Goal: Check status: Check status

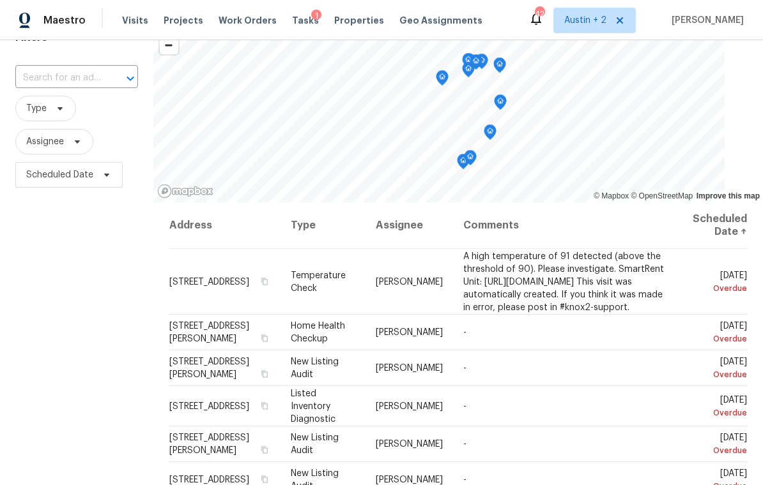
scroll to position [69, 0]
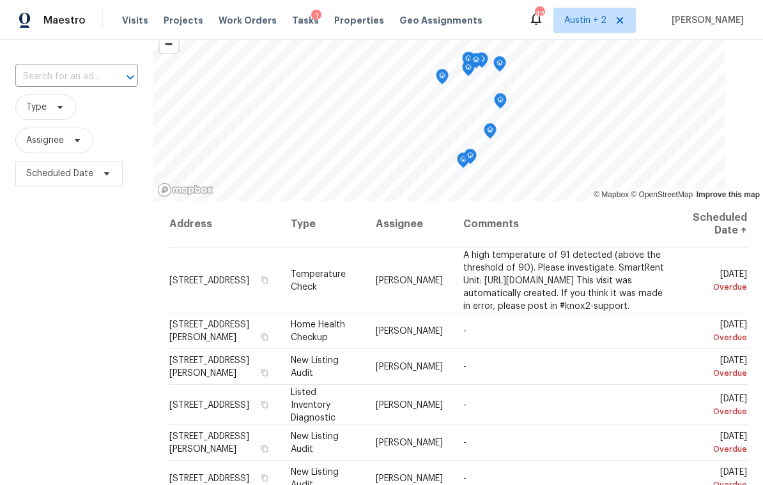
click at [0, 0] on icon at bounding box center [0, 0] width 0 height 0
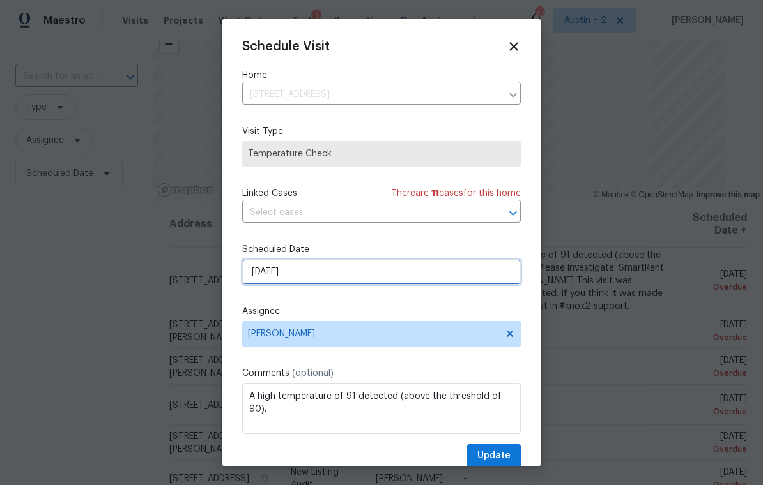
click at [375, 274] on input "[DATE]" at bounding box center [381, 272] width 278 height 26
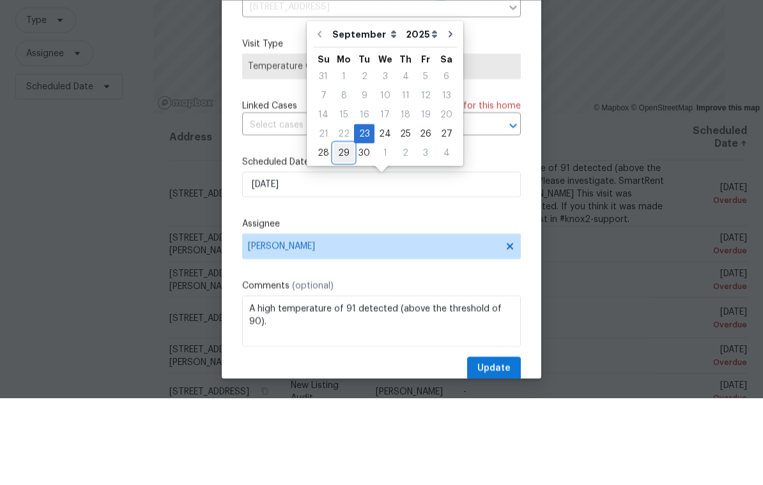
click at [341, 231] on div "29" at bounding box center [343, 240] width 20 height 18
type input "[DATE]"
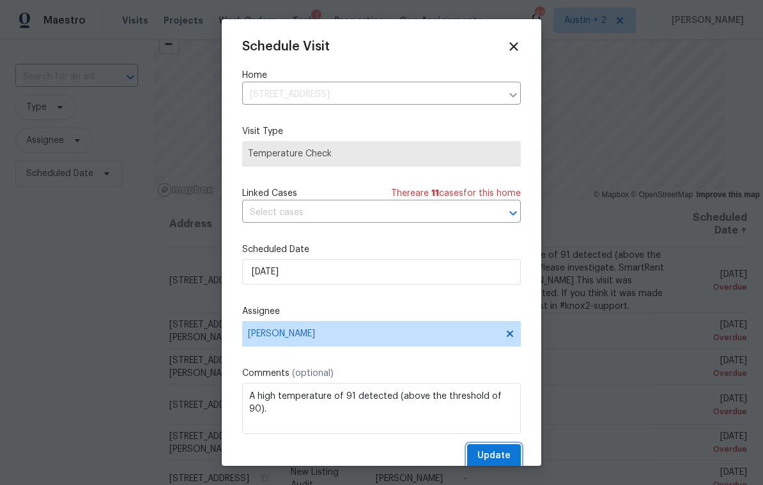
click at [507, 455] on span "Update" at bounding box center [493, 456] width 33 height 16
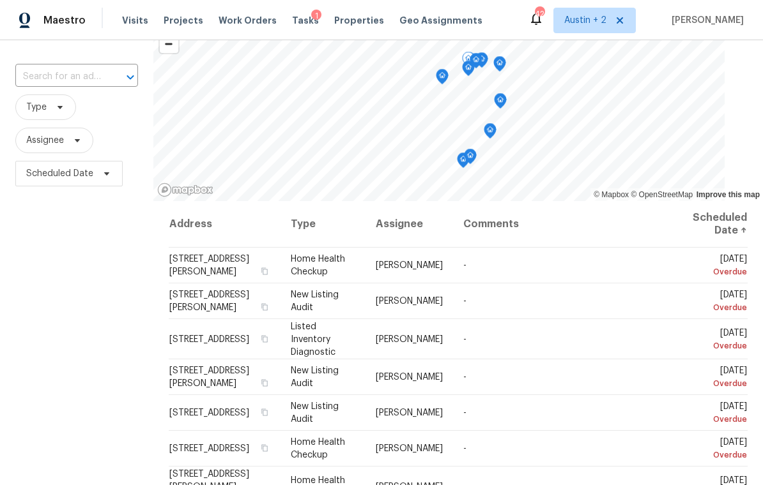
click at [0, 0] on icon at bounding box center [0, 0] width 0 height 0
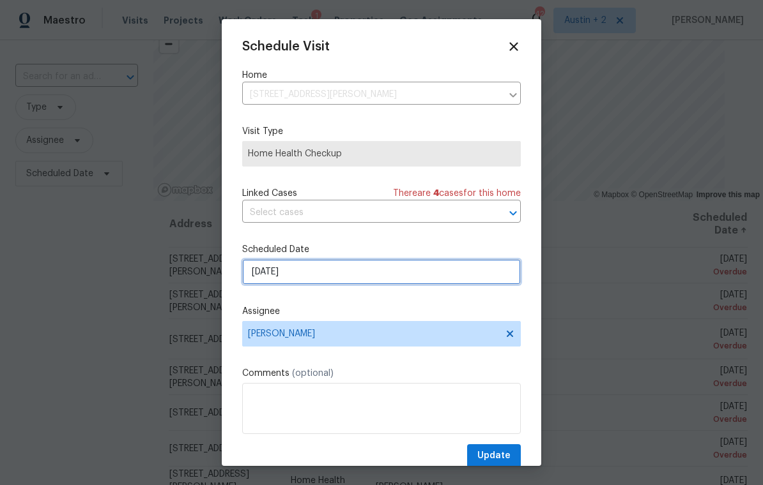
click at [387, 280] on input "[DATE]" at bounding box center [381, 272] width 278 height 26
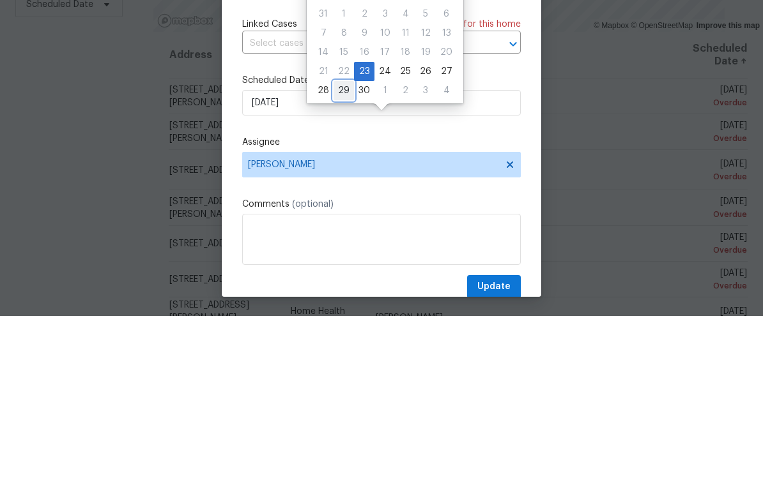
click at [344, 251] on div "29" at bounding box center [343, 260] width 20 height 18
type input "[DATE]"
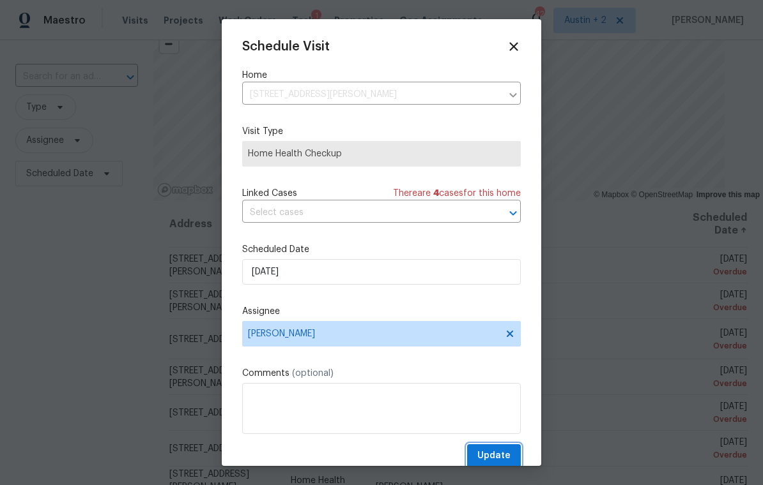
click at [485, 456] on span "Update" at bounding box center [493, 456] width 33 height 16
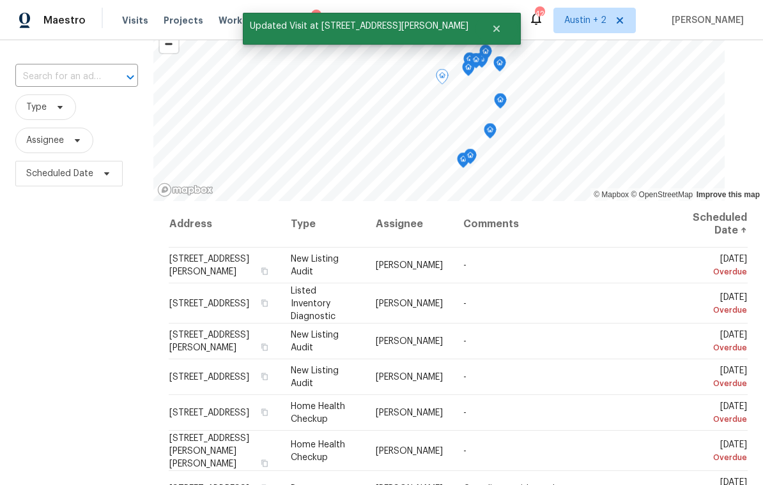
click at [0, 0] on icon at bounding box center [0, 0] width 0 height 0
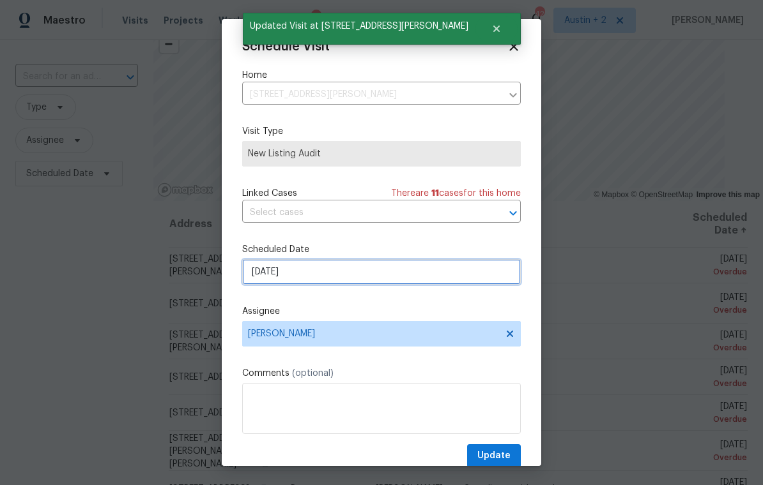
click at [345, 278] on input "[DATE]" at bounding box center [381, 272] width 278 height 26
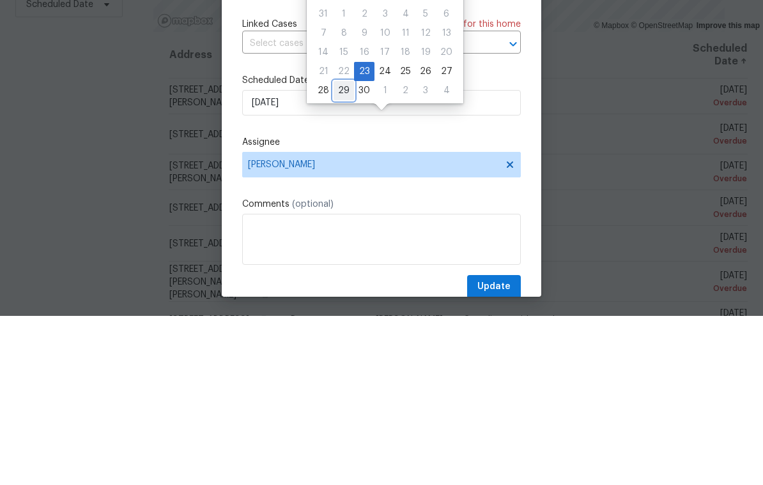
click at [339, 251] on div "29" at bounding box center [343, 260] width 20 height 18
type input "[DATE]"
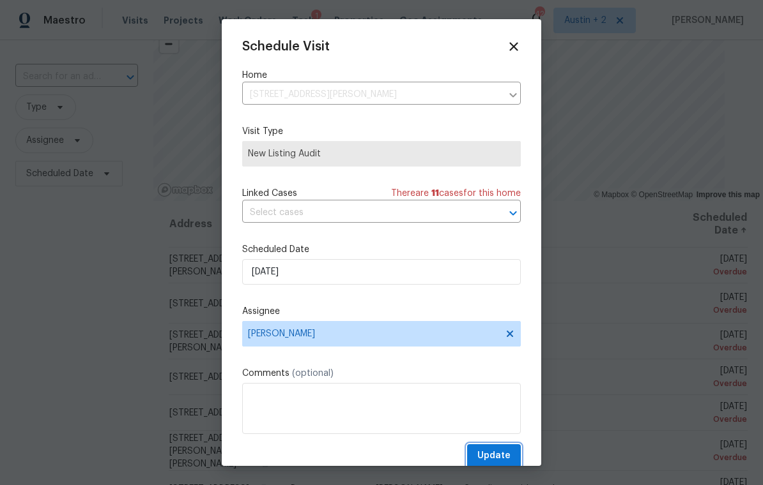
click at [498, 454] on span "Update" at bounding box center [493, 456] width 33 height 16
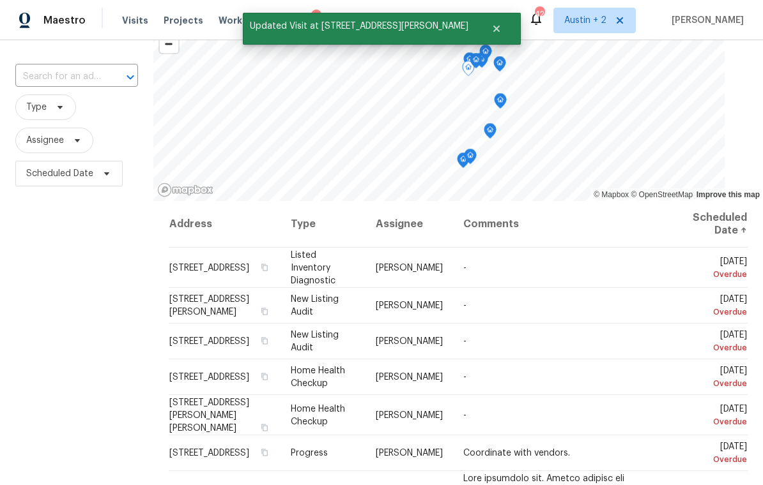
click at [0, 0] on icon at bounding box center [0, 0] width 0 height 0
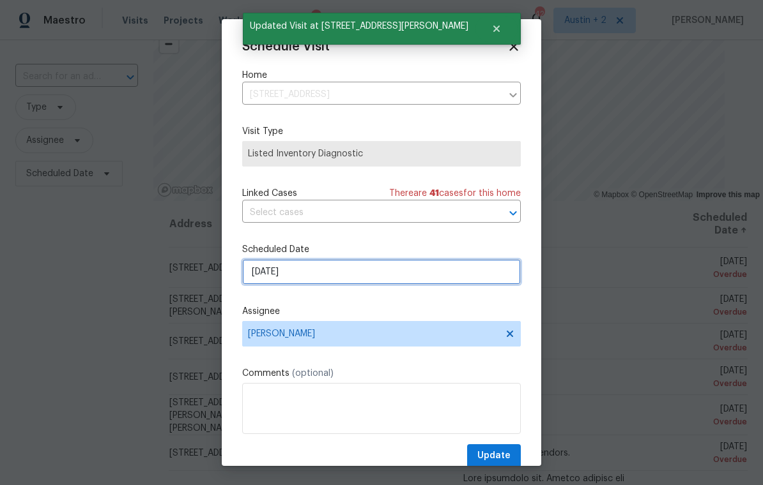
click at [335, 268] on input "[DATE]" at bounding box center [381, 272] width 278 height 26
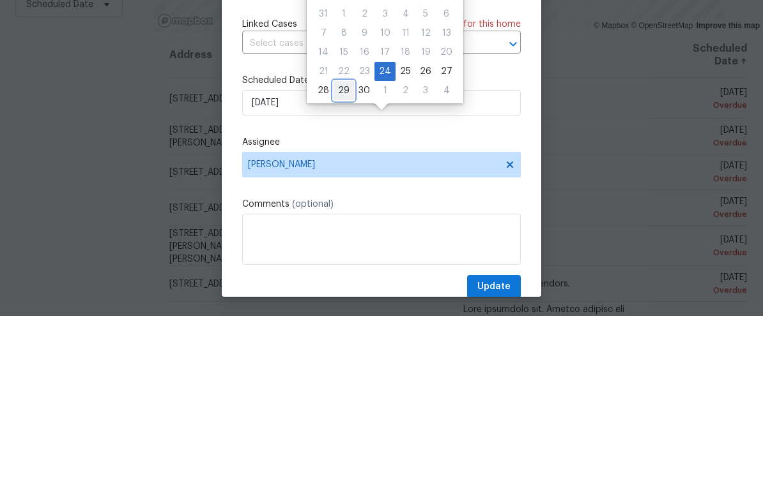
click at [339, 251] on div "29" at bounding box center [343, 260] width 20 height 18
type input "[DATE]"
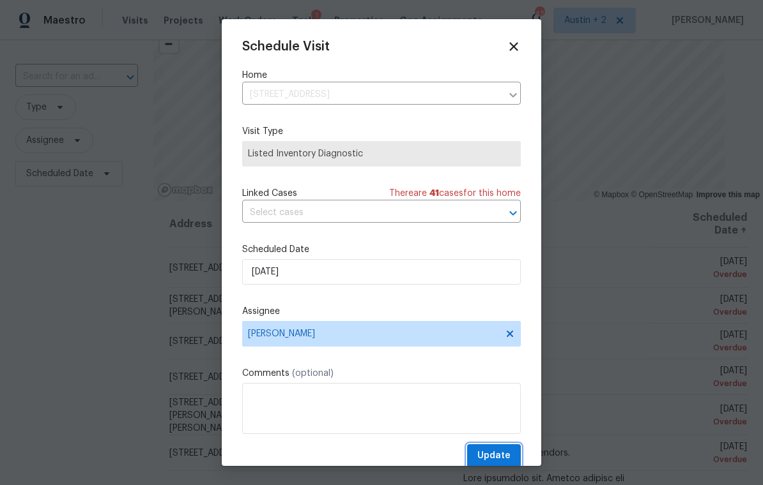
click at [505, 455] on span "Update" at bounding box center [493, 456] width 33 height 16
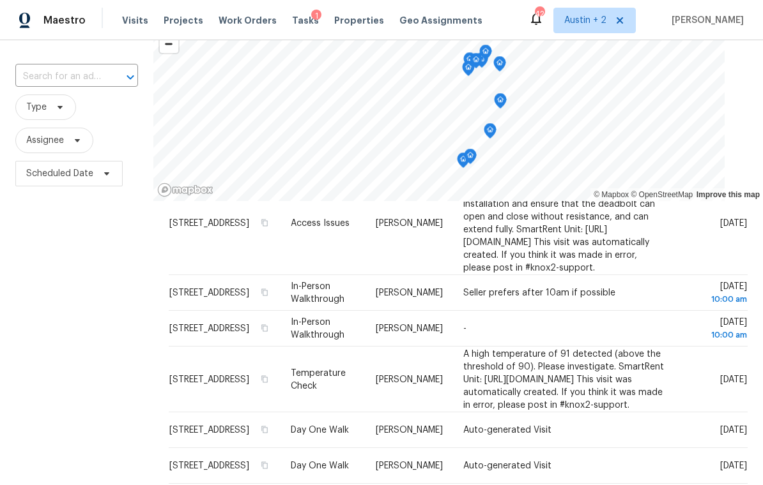
scroll to position [1534, 0]
click at [66, 95] on span "Type" at bounding box center [45, 108] width 61 height 26
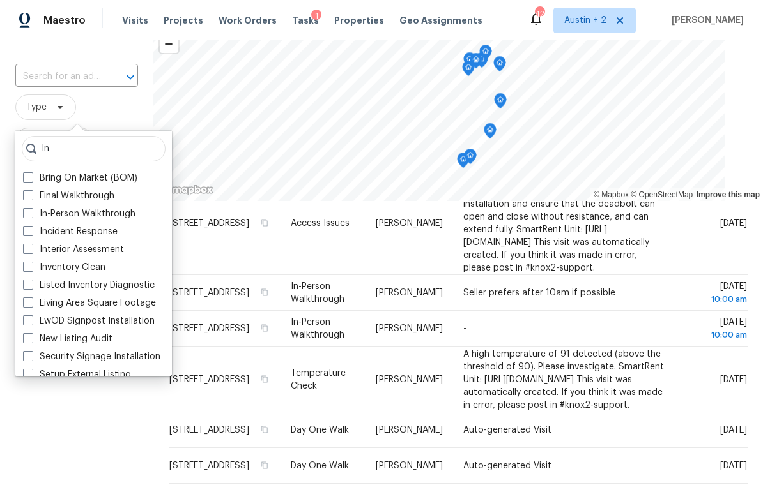
type input "In"
click at [110, 208] on label "In-Person Walkthrough" at bounding box center [79, 214] width 112 height 13
click at [31, 208] on input "In-Person Walkthrough" at bounding box center [27, 212] width 8 height 8
checkbox input "true"
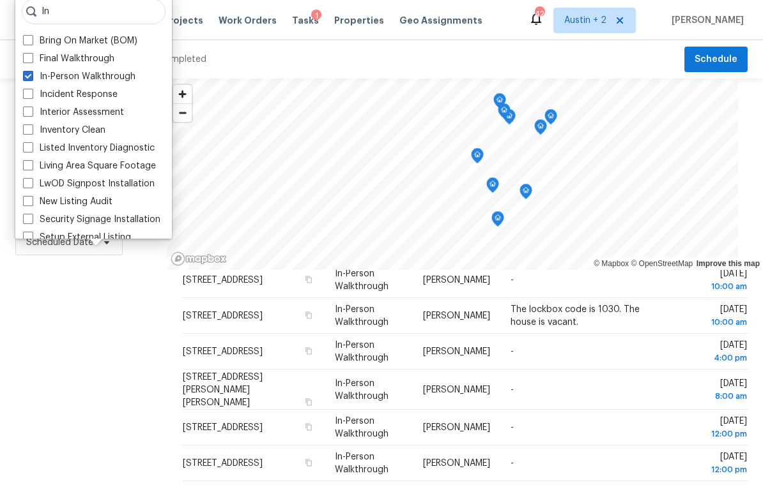
scroll to position [392, 0]
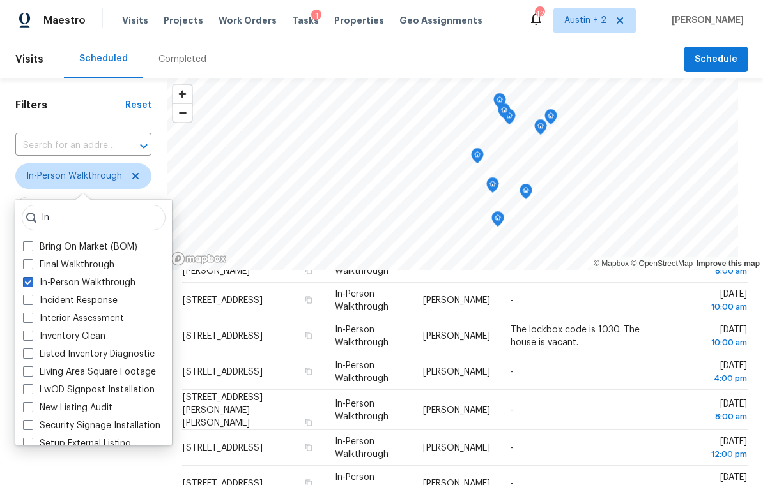
click at [374, 64] on div "Scheduled Completed" at bounding box center [374, 59] width 620 height 38
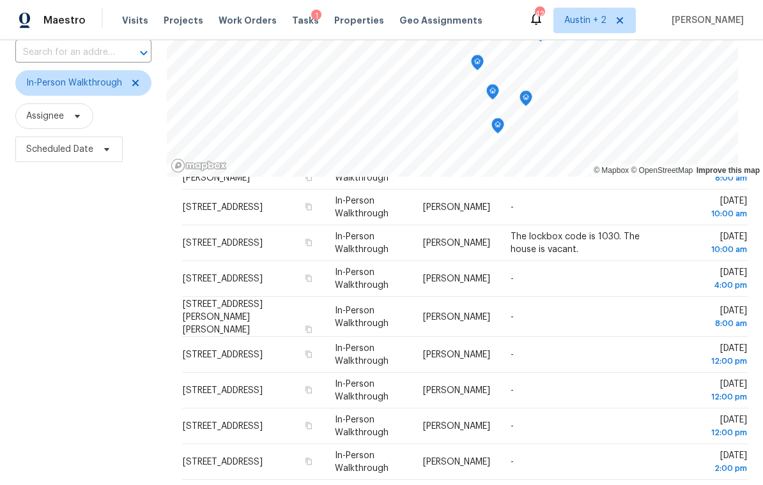
scroll to position [33, 0]
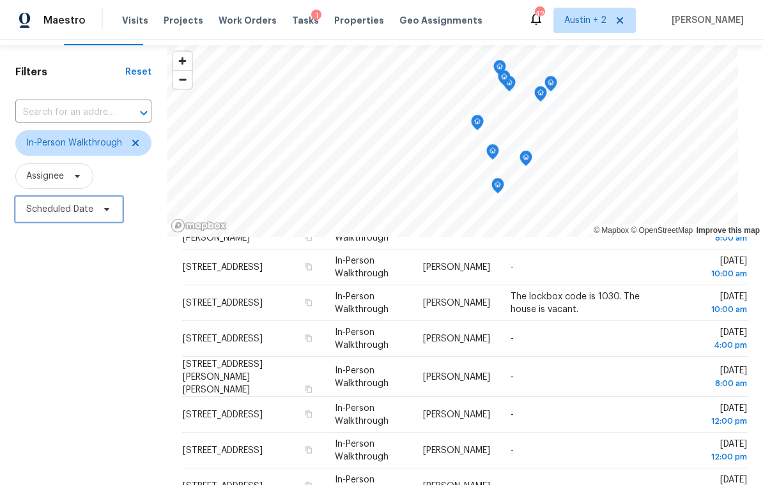
click at [114, 208] on span "Scheduled Date" at bounding box center [68, 210] width 107 height 26
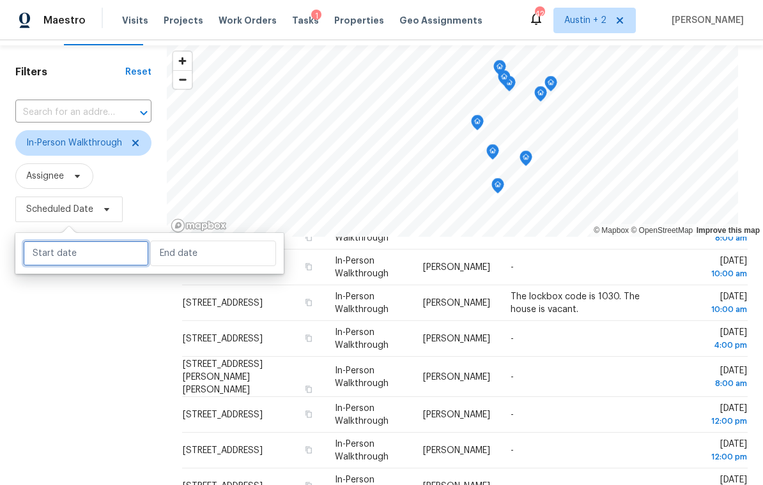
click at [100, 255] on input "text" at bounding box center [86, 254] width 126 height 26
select select "8"
select select "2025"
select select "9"
select select "2025"
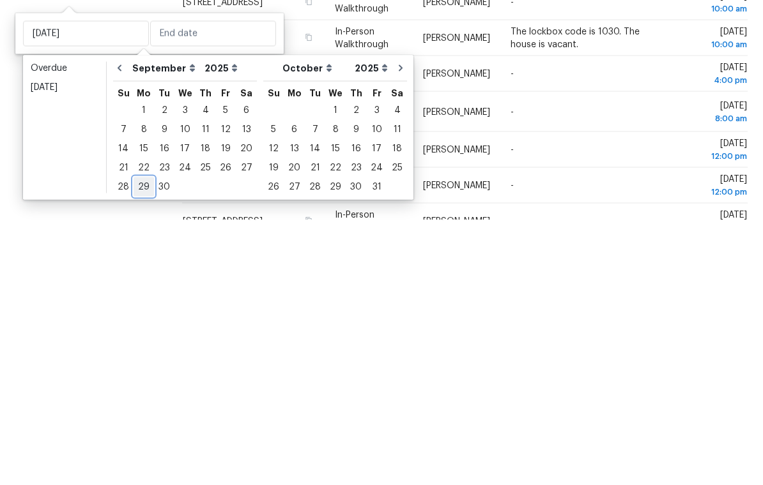
click at [143, 443] on div "29" at bounding box center [143, 452] width 20 height 18
type input "[DATE]"
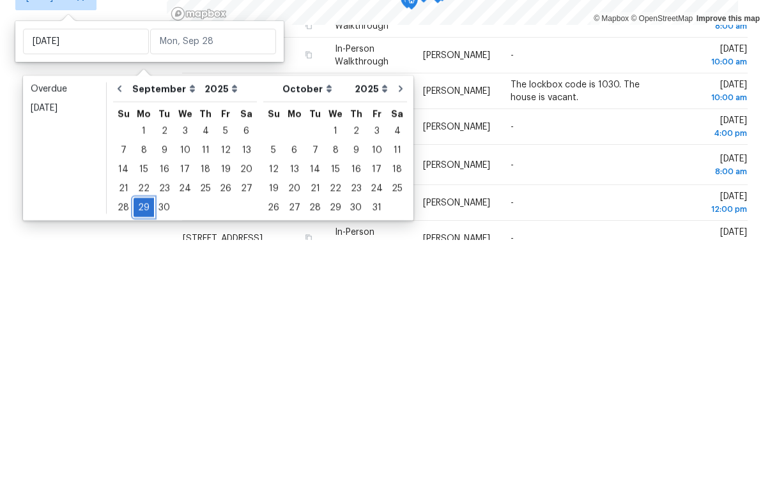
click at [145, 444] on div "29" at bounding box center [143, 453] width 20 height 18
type input "[DATE]"
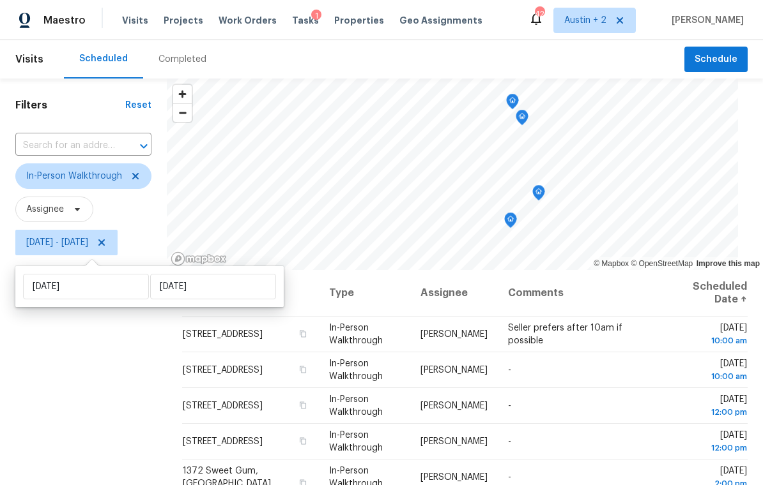
click at [116, 392] on div "Filters Reset ​ In-Person Walkthrough Assignee [DATE] - [DATE]" at bounding box center [83, 369] width 167 height 580
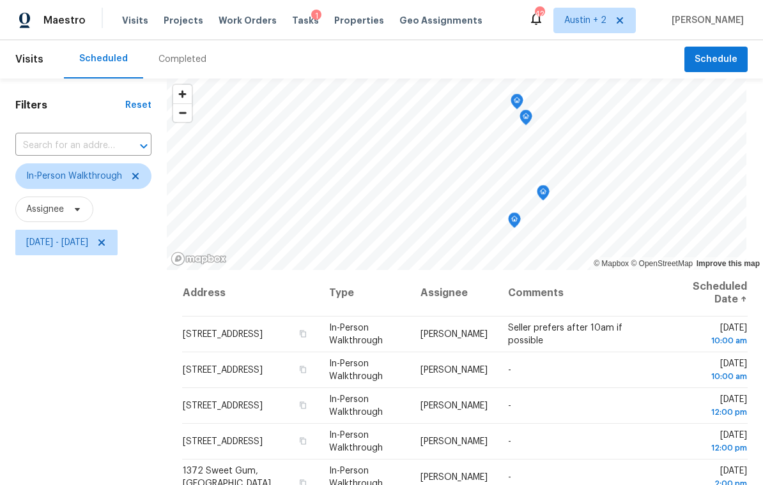
click at [311, 22] on div "1" at bounding box center [316, 16] width 10 height 13
